Goal: Check status

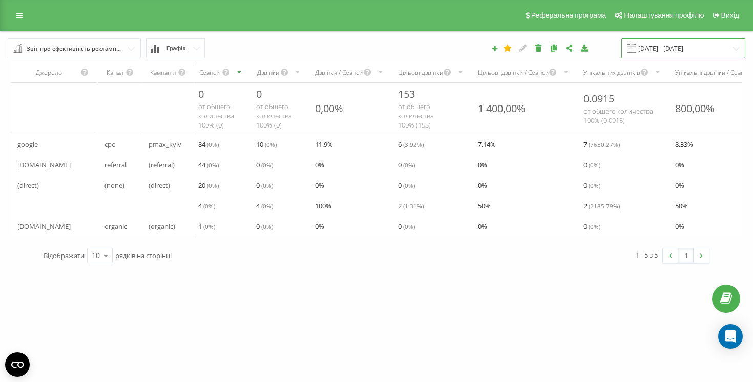
click at [699, 40] on input "[DATE] - [DATE]" at bounding box center [683, 48] width 124 height 20
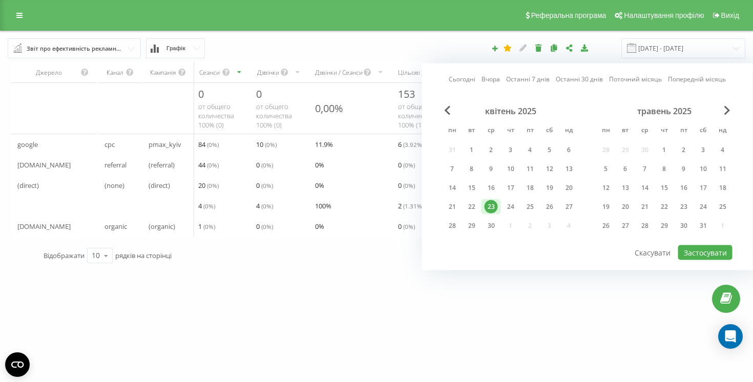
click at [495, 78] on link "Вчора" at bounding box center [491, 79] width 18 height 10
click at [715, 252] on button "Застосувати" at bounding box center [705, 252] width 54 height 15
type input "[DATE] - [DATE]"
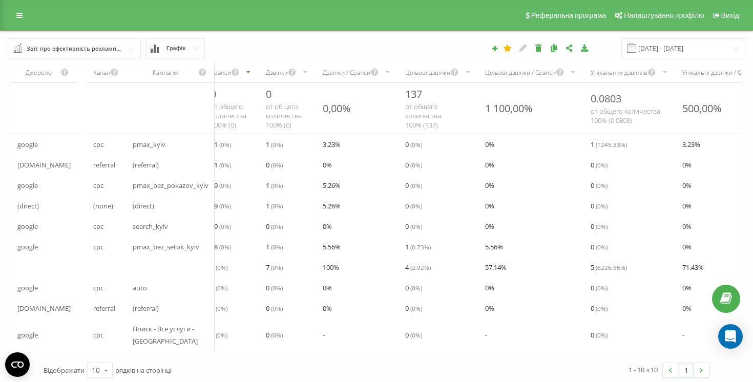
click at [603, 70] on div "Унікальних дзвінків" at bounding box center [619, 72] width 57 height 9
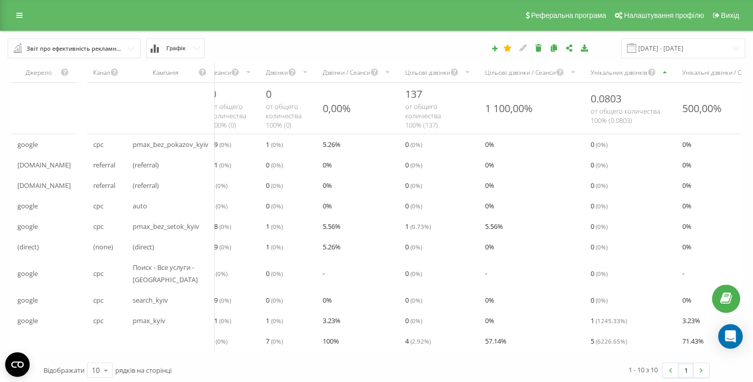
click at [610, 74] on div "Унікальних дзвінків" at bounding box center [619, 72] width 57 height 9
